Goal: Navigation & Orientation: Find specific page/section

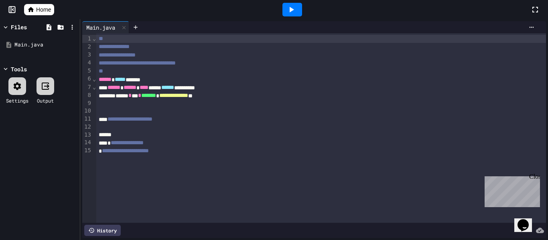
click at [41, 12] on span "Home" at bounding box center [43, 10] width 15 height 8
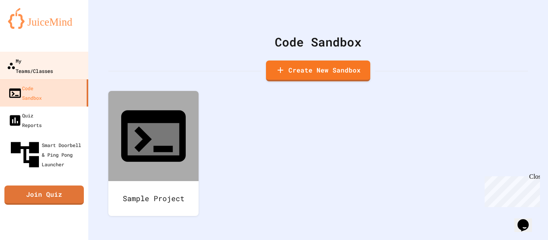
click at [53, 65] on div "My Teams/Classes" at bounding box center [30, 66] width 46 height 20
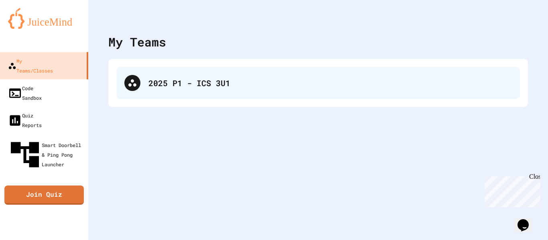
click at [225, 75] on div "2025 P1 - ICS 3U1" at bounding box center [317, 83] width 403 height 32
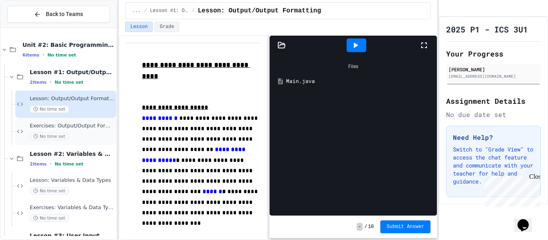
scroll to position [77, 0]
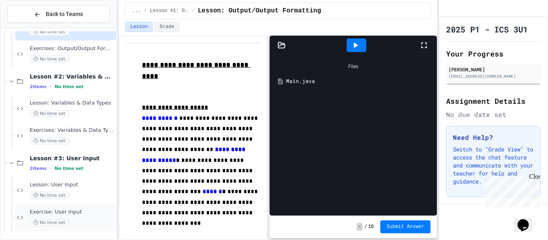
click at [67, 217] on div "Exercise: User Input No time set" at bounding box center [72, 218] width 85 height 18
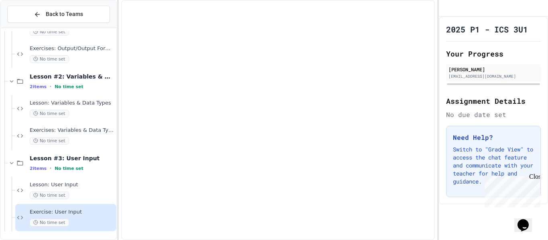
scroll to position [68, 0]
